Goal: Task Accomplishment & Management: Use online tool/utility

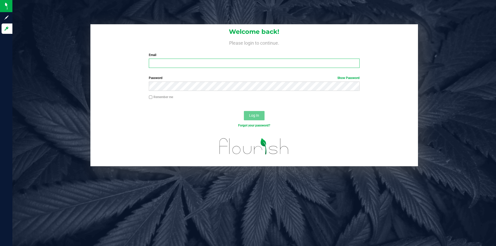
click at [167, 66] on input "Email" at bounding box center [254, 63] width 211 height 9
type input "[PERSON_NAME][EMAIL_ADDRESS][PERSON_NAME][DOMAIN_NAME]"
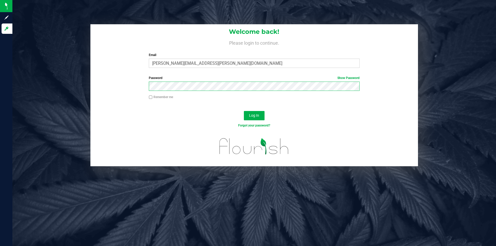
click at [244, 111] on button "Log In" at bounding box center [254, 115] width 21 height 9
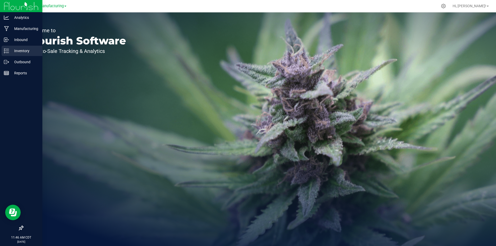
drag, startPoint x: 28, startPoint y: 51, endPoint x: 36, endPoint y: 50, distance: 8.9
click at [28, 51] on p "Inventory" at bounding box center [24, 51] width 31 height 6
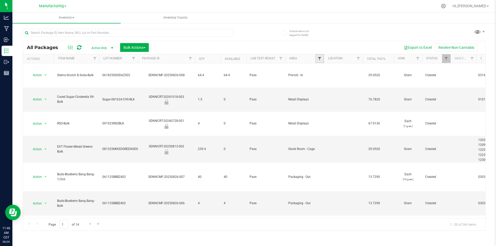
click at [319, 59] on span "Filter" at bounding box center [320, 59] width 4 height 4
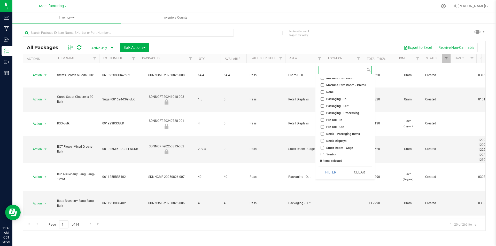
scroll to position [129, 0]
click at [322, 120] on input "Pre-roll - In" at bounding box center [322, 118] width 3 height 3
checkbox input "true"
click at [336, 172] on button "Filter" at bounding box center [331, 172] width 25 height 11
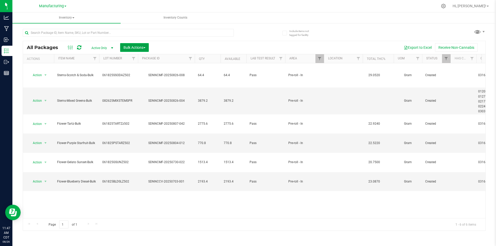
click at [136, 47] on span "Bulk Actions" at bounding box center [135, 47] width 22 height 4
click at [143, 59] on span "Add to manufacturing run" at bounding box center [142, 59] width 39 height 4
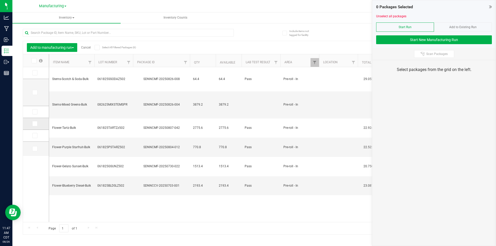
click at [36, 125] on span at bounding box center [34, 123] width 5 height 5
click at [0, 0] on input "checkbox" at bounding box center [0, 0] width 0 height 0
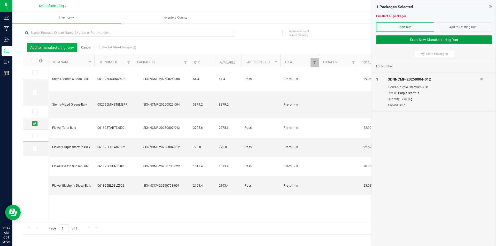
click at [386, 41] on button "Start New Manufacturing Run" at bounding box center [434, 39] width 116 height 9
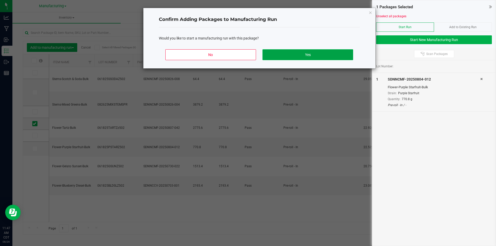
click at [330, 54] on button "Yes" at bounding box center [308, 54] width 90 height 11
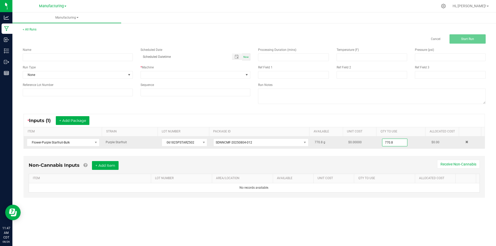
click at [400, 142] on input "770.8" at bounding box center [395, 142] width 25 height 7
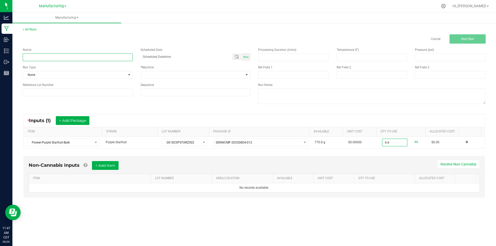
type input "6.6000 g"
click at [48, 56] on input at bounding box center [78, 58] width 110 height 8
type input "082625-purple starfruit stems"
click at [124, 74] on span "None" at bounding box center [74, 74] width 103 height 7
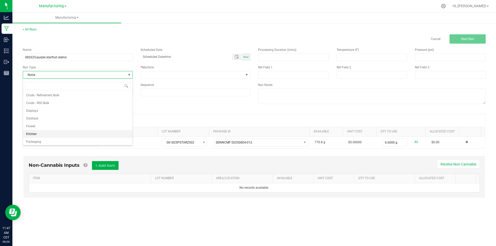
scroll to position [26, 0]
drag, startPoint x: 56, startPoint y: 139, endPoint x: 71, endPoint y: 136, distance: 15.8
click at [56, 139] on li "Pre-roll" at bounding box center [78, 141] width 110 height 8
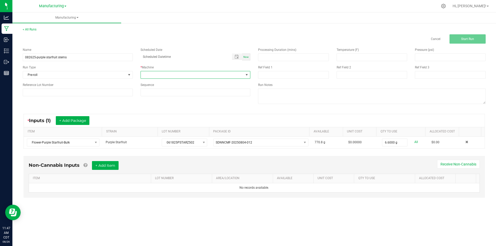
click at [177, 74] on span at bounding box center [192, 74] width 103 height 7
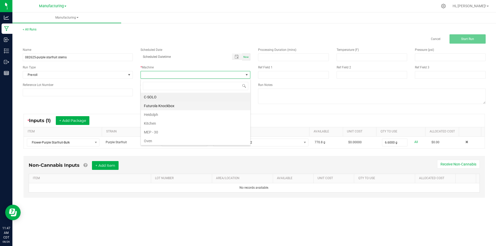
scroll to position [8, 110]
click at [157, 107] on li "Futurola Knockbox" at bounding box center [196, 106] width 110 height 9
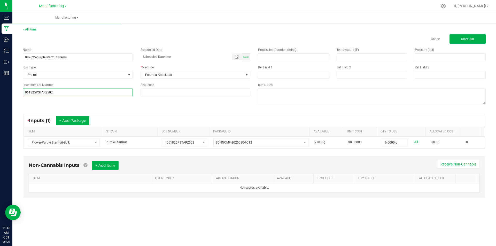
type input "061825PSTARZ502"
drag, startPoint x: 42, startPoint y: 101, endPoint x: 51, endPoint y: 103, distance: 8.9
click at [47, 102] on div "Name 082625-purple starfruit stems Scheduled Date Now Run Type Pre-roll * Machi…" at bounding box center [254, 77] width 471 height 66
click at [465, 37] on span "Start Run" at bounding box center [467, 39] width 13 height 4
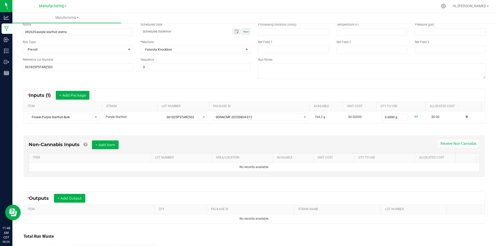
scroll to position [68, 0]
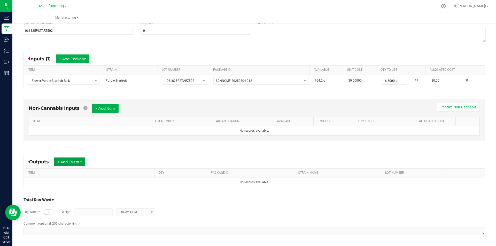
click at [67, 161] on button "+ Add Output" at bounding box center [69, 162] width 31 height 9
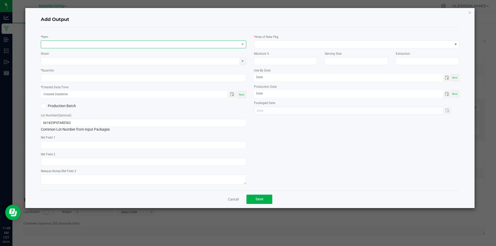
click at [65, 41] on span "NO DATA FOUND" at bounding box center [143, 45] width 205 height 8
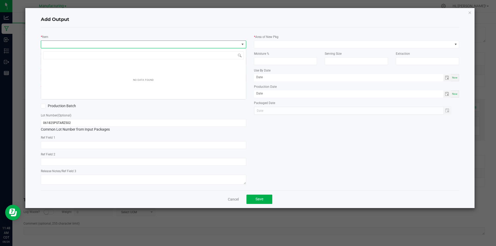
scroll to position [8, 205]
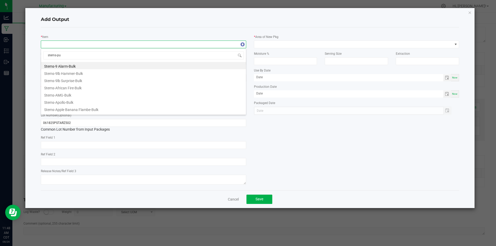
type input "stems-pur"
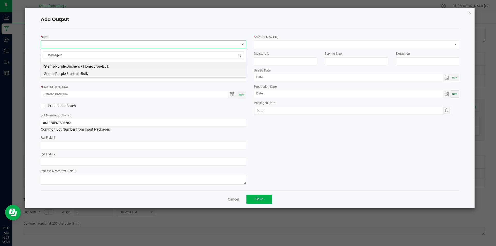
click at [68, 74] on li "Stems-Purple Starfruit-Bulk" at bounding box center [143, 72] width 205 height 7
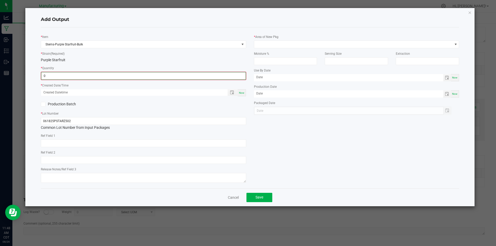
click at [67, 76] on input "0" at bounding box center [143, 75] width 204 height 7
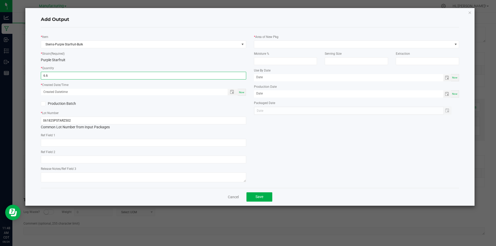
type input "6.6000 g"
click at [241, 92] on span "Now" at bounding box center [241, 92] width 5 height 3
type input "[DATE] 11:48 AM"
type input "[DATE]"
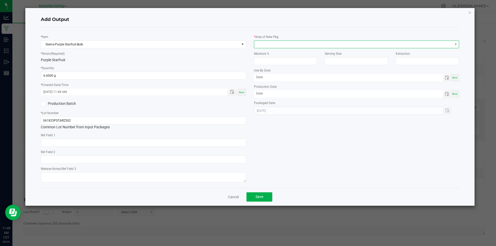
click at [283, 42] on span at bounding box center [353, 44] width 199 height 7
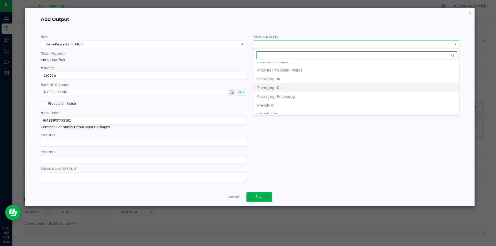
scroll to position [155, 0]
click at [276, 96] on li "Pre-roll - In" at bounding box center [356, 95] width 205 height 9
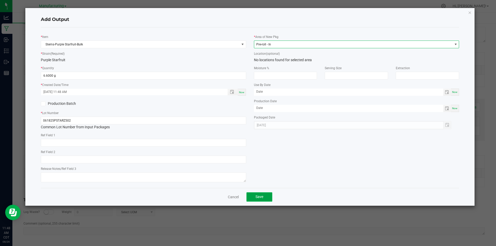
click at [264, 198] on button "Save" at bounding box center [260, 197] width 26 height 9
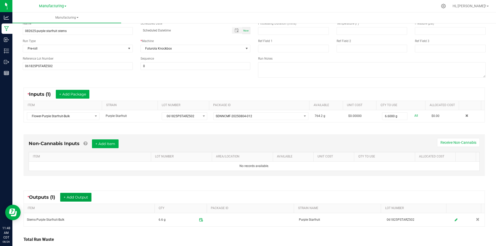
scroll to position [0, 0]
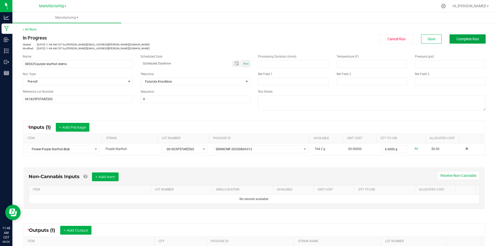
click at [457, 37] on span "Complete Run" at bounding box center [468, 39] width 22 height 4
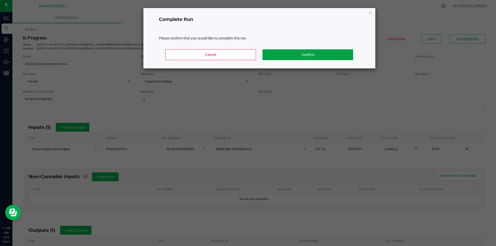
click at [345, 52] on button "Confirm" at bounding box center [308, 54] width 90 height 11
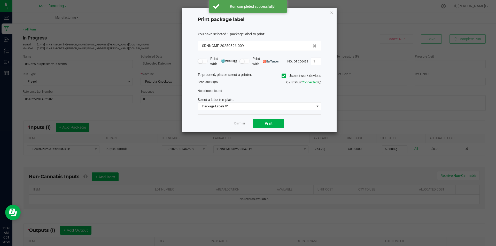
click at [285, 77] on span at bounding box center [284, 76] width 5 height 5
click at [0, 0] on input "Use network devices" at bounding box center [0, 0] width 0 height 0
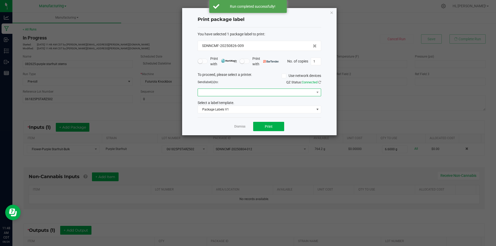
click at [284, 93] on span at bounding box center [256, 92] width 117 height 7
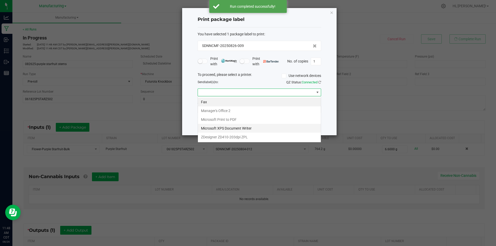
scroll to position [8, 124]
click at [252, 138] on ZPL "ZDesigner ZD410-203dpi ZPL" at bounding box center [259, 137] width 123 height 9
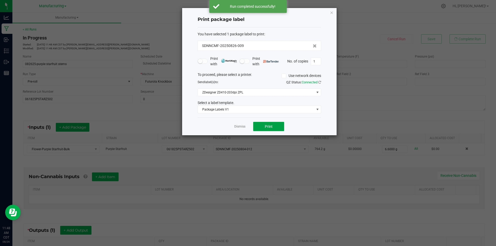
click at [275, 122] on button "Print" at bounding box center [268, 126] width 31 height 9
click at [330, 12] on div "Print package label You have selected 1 package label to print : SDNNCMF-202508…" at bounding box center [259, 71] width 155 height 127
click at [332, 12] on icon "button" at bounding box center [332, 12] width 4 height 6
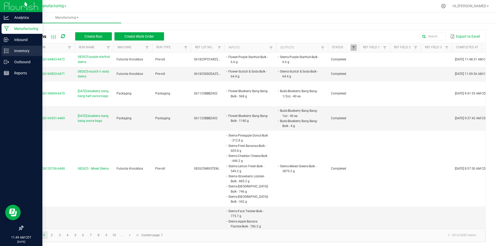
click at [10, 51] on p "Inventory" at bounding box center [24, 51] width 31 height 6
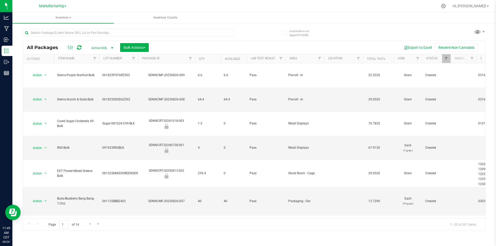
click at [315, 59] on th "Area" at bounding box center [304, 58] width 39 height 9
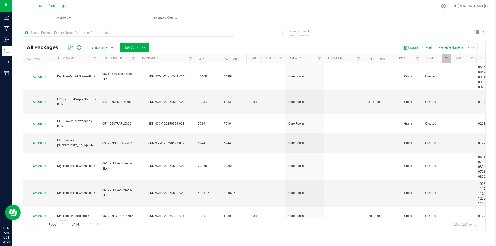
click at [299, 59] on link "Area" at bounding box center [296, 59] width 14 height 4
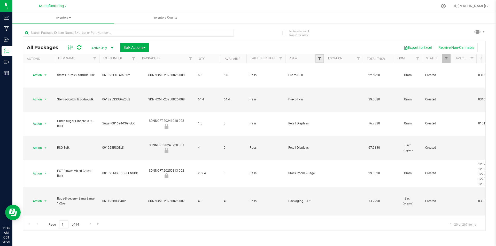
click at [320, 60] on span "Filter" at bounding box center [320, 59] width 4 height 4
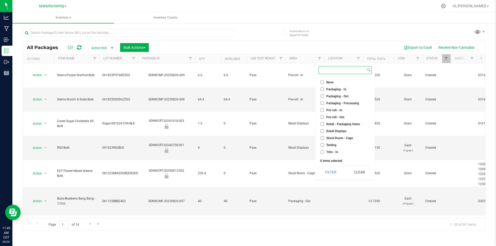
scroll to position [144, 0]
click at [322, 103] on input "Pre-roll - In" at bounding box center [322, 103] width 3 height 3
checkbox input "true"
click at [325, 170] on button "Filter" at bounding box center [331, 172] width 25 height 11
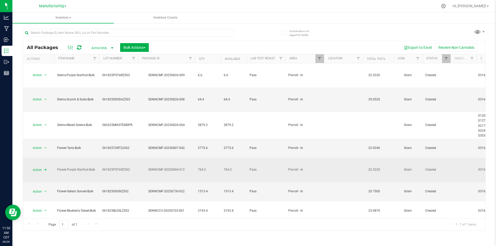
click at [45, 168] on span "select" at bounding box center [45, 170] width 4 height 4
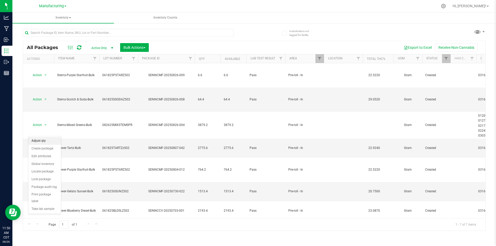
click at [46, 139] on li "Adjust qty" at bounding box center [44, 141] width 33 height 8
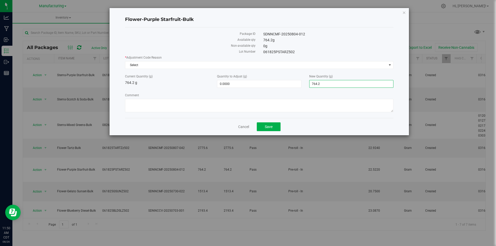
click at [330, 83] on span "764.2000 764.2" at bounding box center [351, 84] width 84 height 8
type input "7"
type input "750.8"
type input "-13.4000"
type input "750.8000"
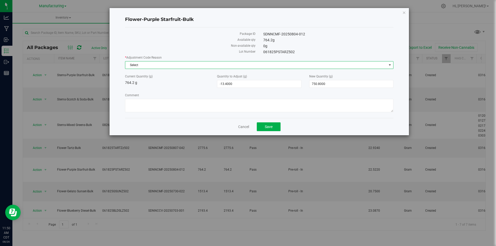
click at [153, 64] on span "Select" at bounding box center [256, 65] width 262 height 7
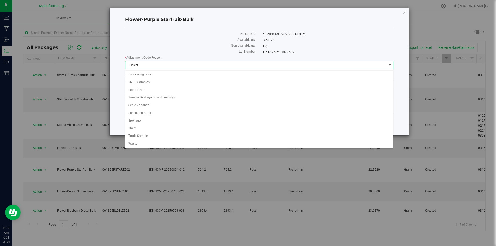
scroll to position [50, 0]
click at [153, 102] on li "Processing Loss" at bounding box center [259, 101] width 268 height 8
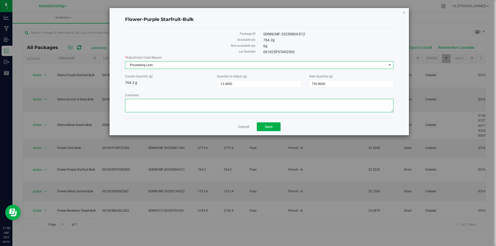
drag, startPoint x: 156, startPoint y: 107, endPoint x: 162, endPoint y: 99, distance: 10.0
click at [156, 107] on textarea "Comment" at bounding box center [259, 105] width 269 height 13
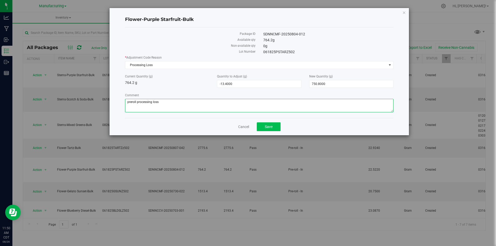
type textarea "preroll processing loss"
click at [273, 127] on button "Save" at bounding box center [269, 127] width 24 height 9
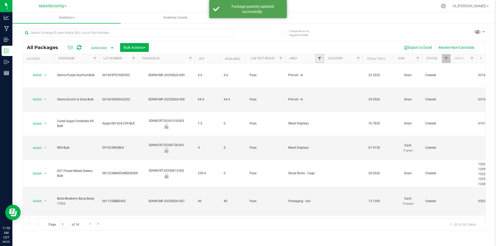
click at [322, 59] on span "Filter" at bounding box center [320, 59] width 4 height 4
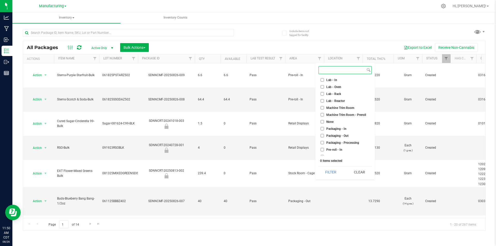
scroll to position [144, 0]
click at [320, 103] on li "Pre-roll - In" at bounding box center [345, 103] width 53 height 5
click at [322, 105] on input "Pre-roll - In" at bounding box center [322, 103] width 3 height 3
checkbox input "true"
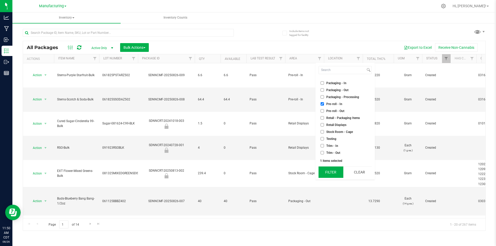
click at [336, 171] on button "Filter" at bounding box center [331, 172] width 25 height 11
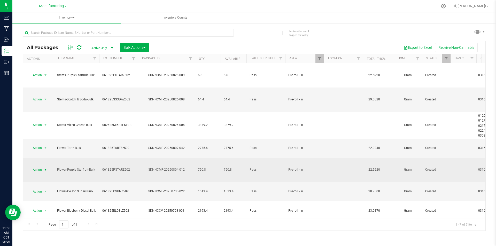
click at [44, 168] on span "select" at bounding box center [45, 170] width 4 height 4
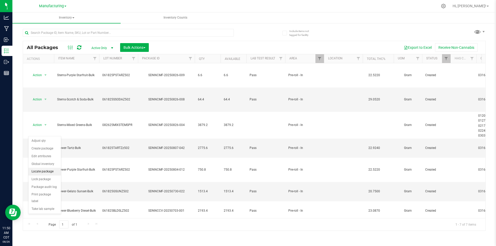
click at [55, 171] on li "Locate package" at bounding box center [44, 172] width 33 height 8
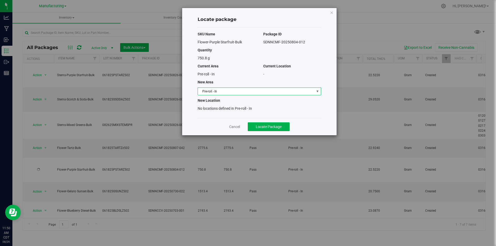
click at [257, 93] on span "Pre-roll - In" at bounding box center [256, 91] width 117 height 7
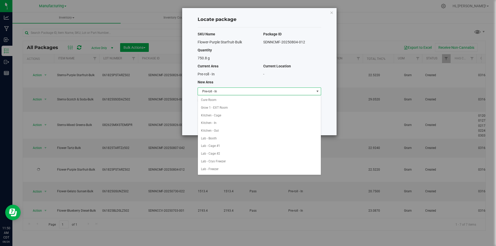
scroll to position [91, 0]
click at [241, 139] on li "Machine Trim Room - Preroll" at bounding box center [259, 139] width 123 height 8
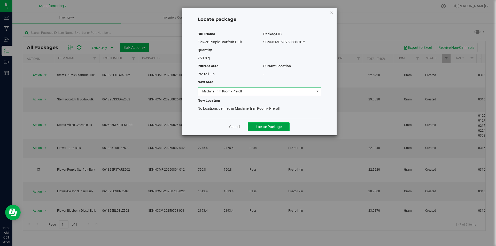
click at [262, 128] on span "Locate Package" at bounding box center [269, 127] width 26 height 4
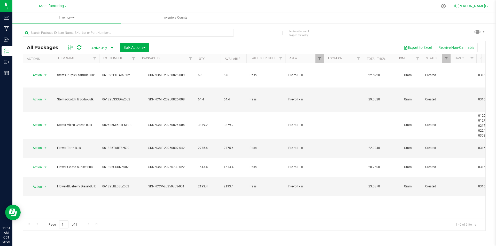
click at [472, 6] on span "Hi, [PERSON_NAME]!" at bounding box center [470, 6] width 34 height 4
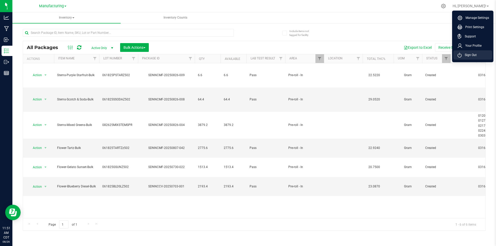
click at [469, 54] on span "Sign Out" at bounding box center [469, 54] width 15 height 5
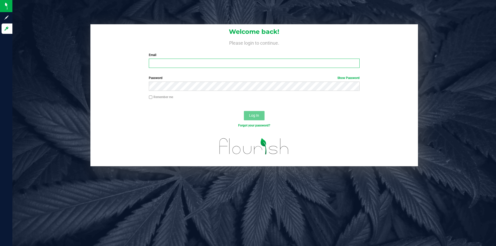
click at [207, 63] on input "Email" at bounding box center [254, 63] width 211 height 9
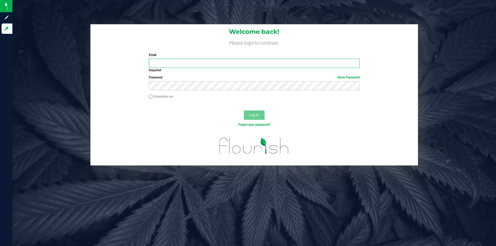
click at [172, 63] on input "Email" at bounding box center [254, 63] width 211 height 9
type input "[EMAIL_ADDRESS][DOMAIN_NAME]"
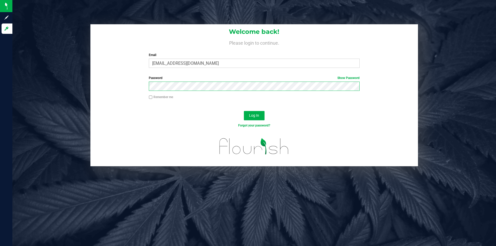
click at [244, 111] on button "Log In" at bounding box center [254, 115] width 21 height 9
